Goal: Check status: Check status

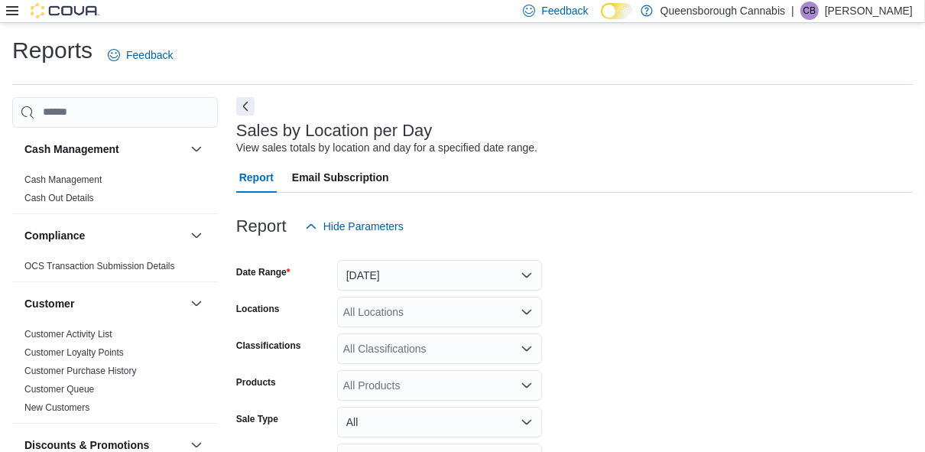
scroll to position [35, 0]
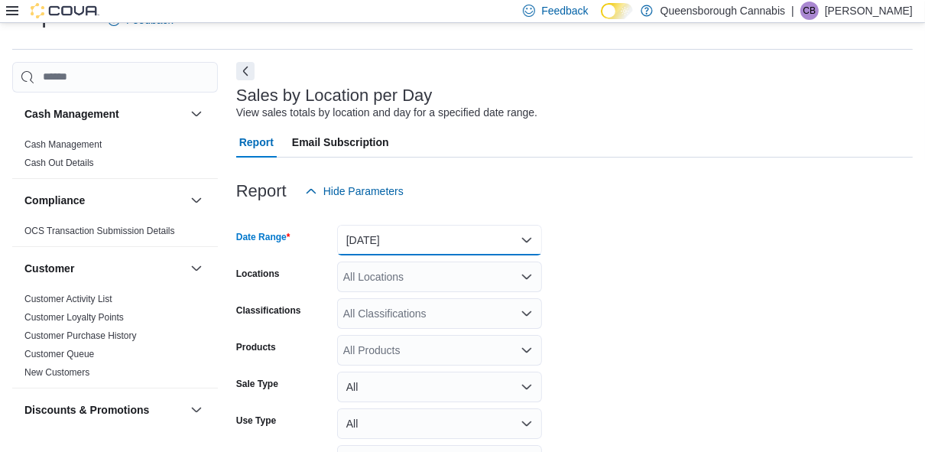
click at [390, 242] on button "[DATE]" at bounding box center [439, 240] width 205 height 31
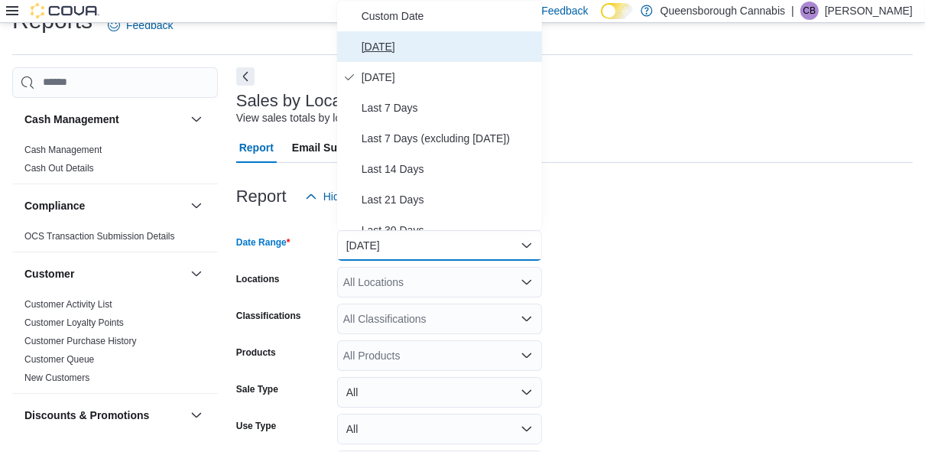
click at [382, 46] on span "[DATE]" at bounding box center [449, 46] width 174 height 18
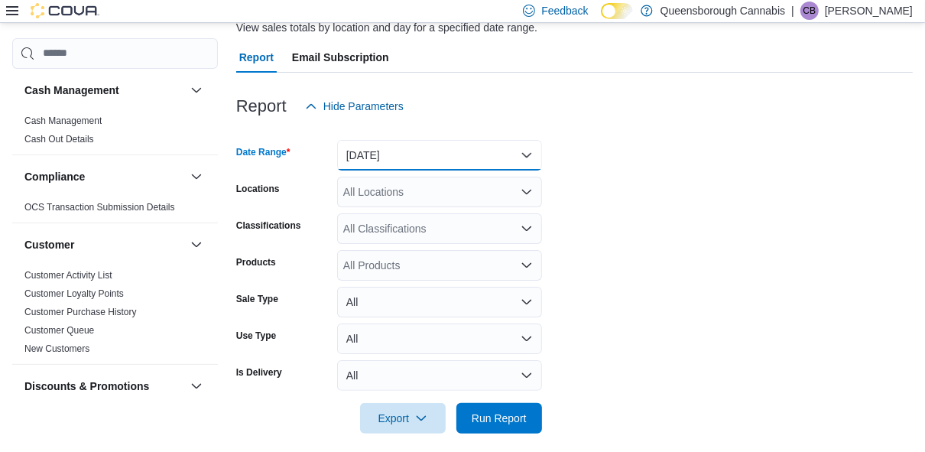
scroll to position [132, 0]
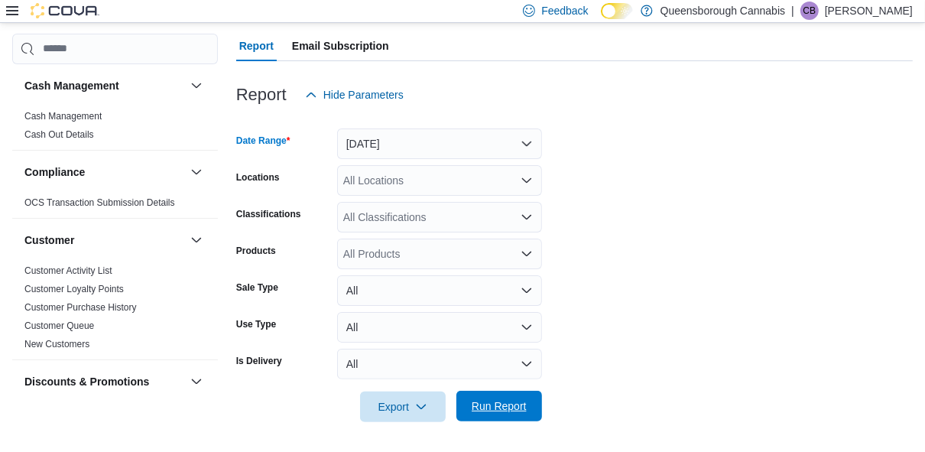
click at [503, 401] on span "Run Report" at bounding box center [499, 405] width 55 height 15
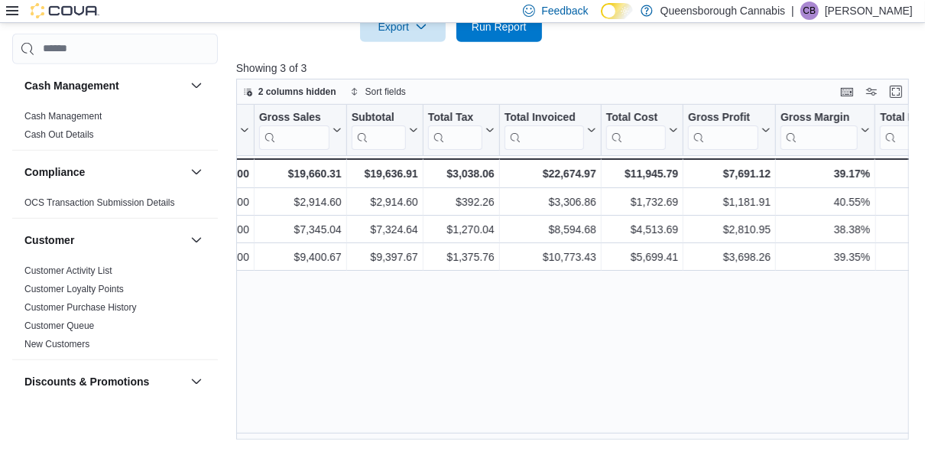
scroll to position [0, 636]
